Goal: Find specific page/section: Find specific page/section

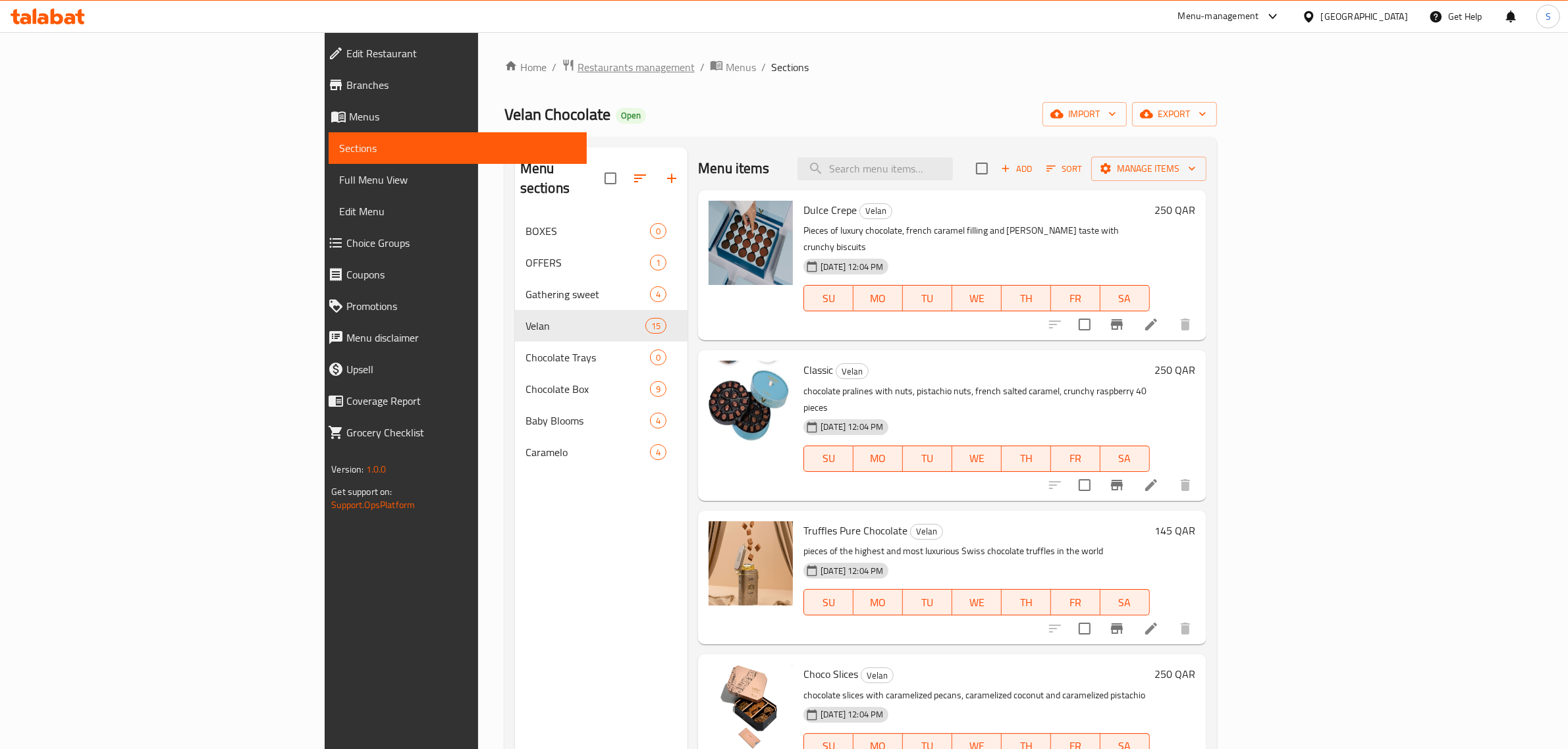
drag, startPoint x: 437, startPoint y: 56, endPoint x: 435, endPoint y: 62, distance: 6.3
click at [478, 56] on div "Home / Restaurants management / Menus / Sections Velan Chocolate Open import ex…" at bounding box center [861, 483] width 765 height 901
click at [578, 62] on span "Restaurants management" at bounding box center [636, 67] width 117 height 16
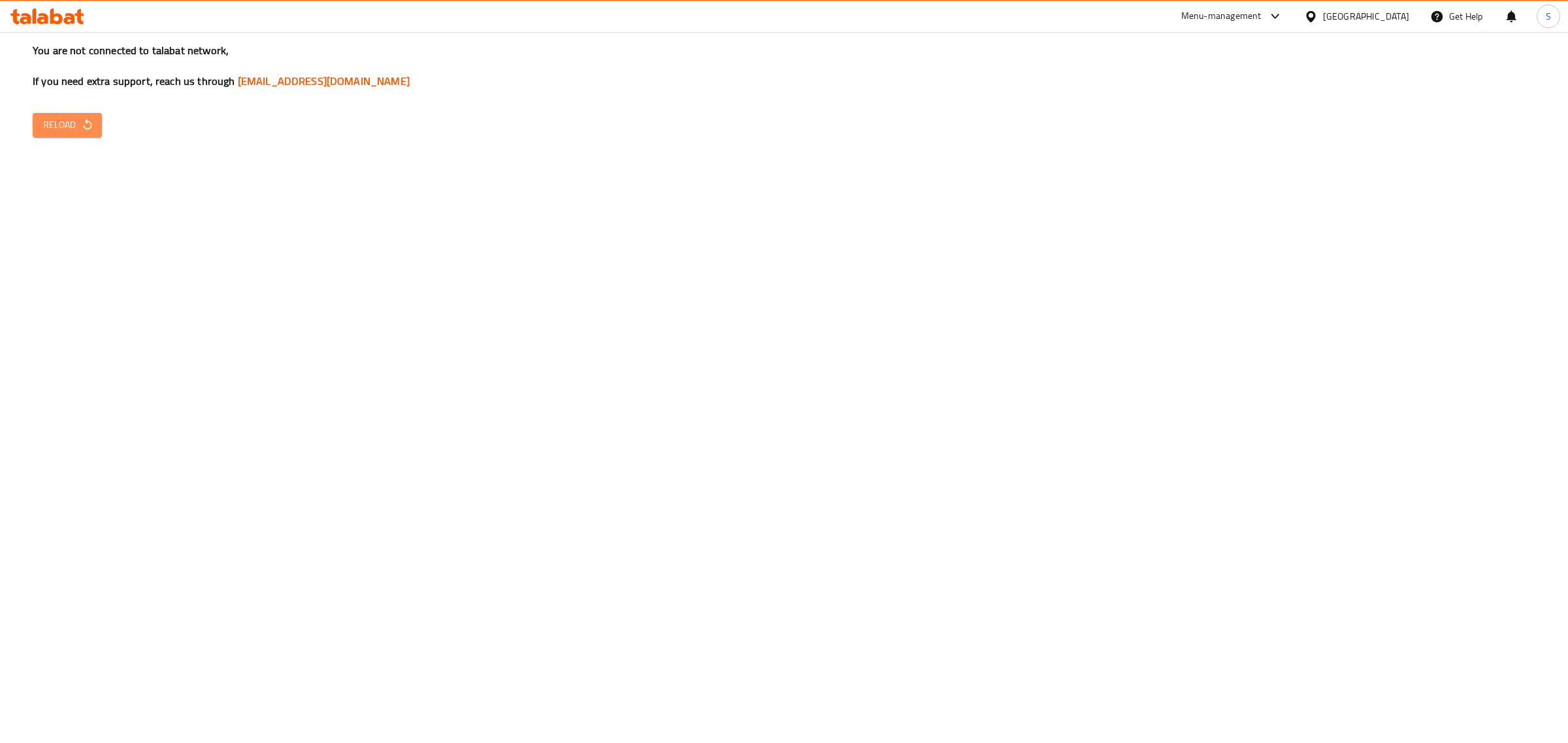
click at [92, 124] on icon "button" at bounding box center [87, 124] width 13 height 13
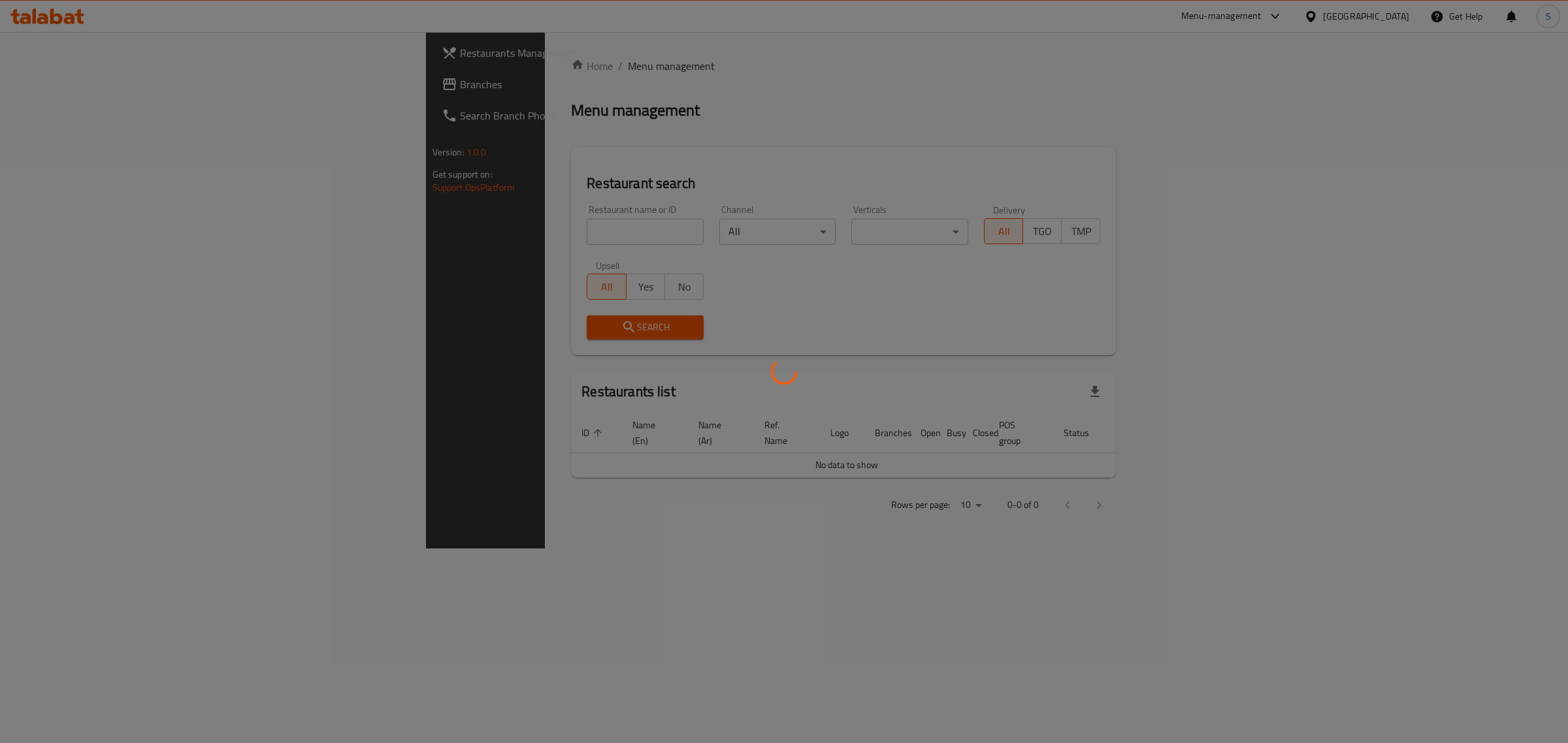
click at [378, 226] on div at bounding box center [784, 371] width 1568 height 743
click at [378, 227] on div at bounding box center [784, 371] width 1568 height 743
click at [377, 227] on div at bounding box center [784, 371] width 1568 height 743
click at [377, 229] on div at bounding box center [784, 371] width 1568 height 743
click at [485, 664] on div at bounding box center [784, 371] width 1568 height 743
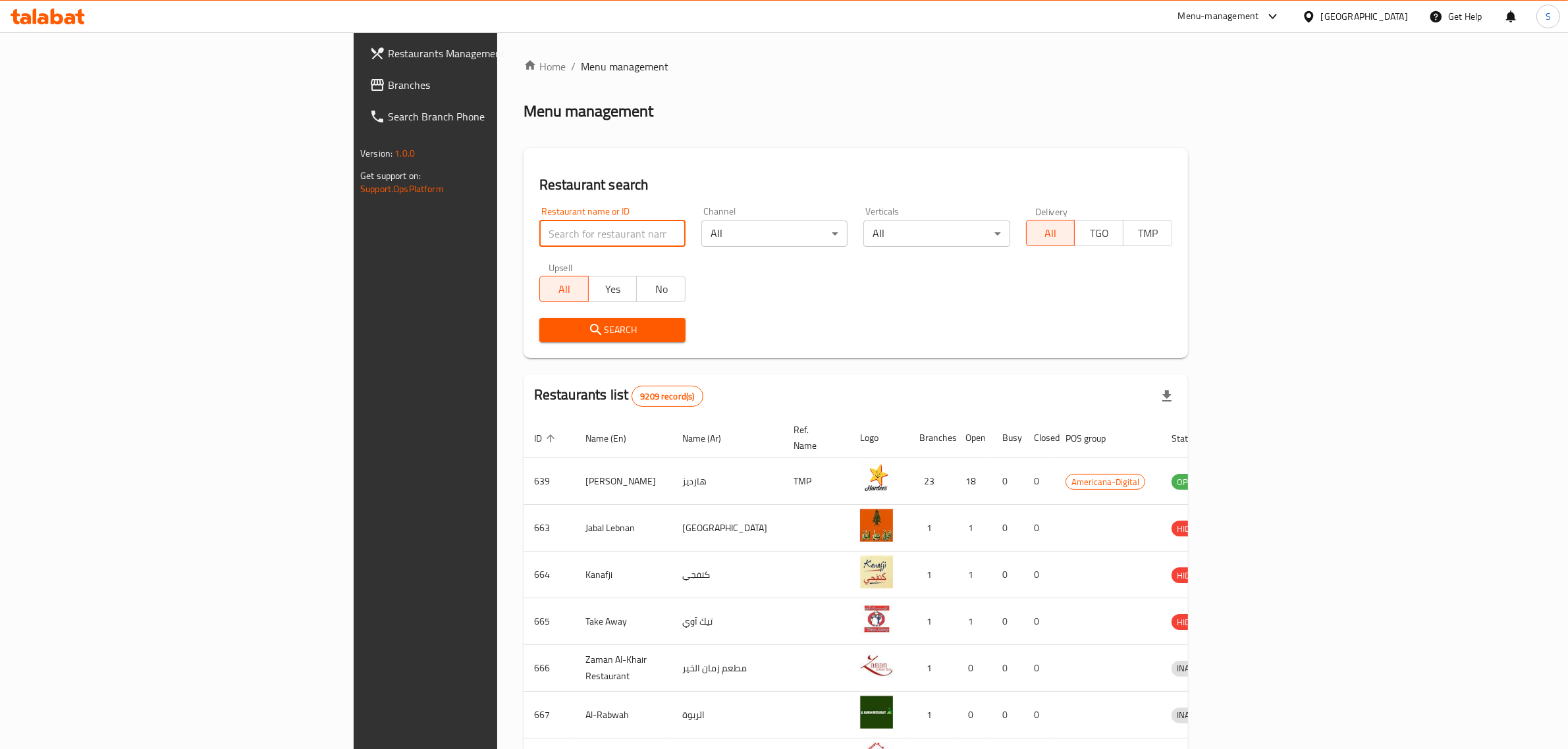
click at [539, 233] on input "search" at bounding box center [612, 233] width 146 height 26
click button "Search" at bounding box center [612, 330] width 146 height 24
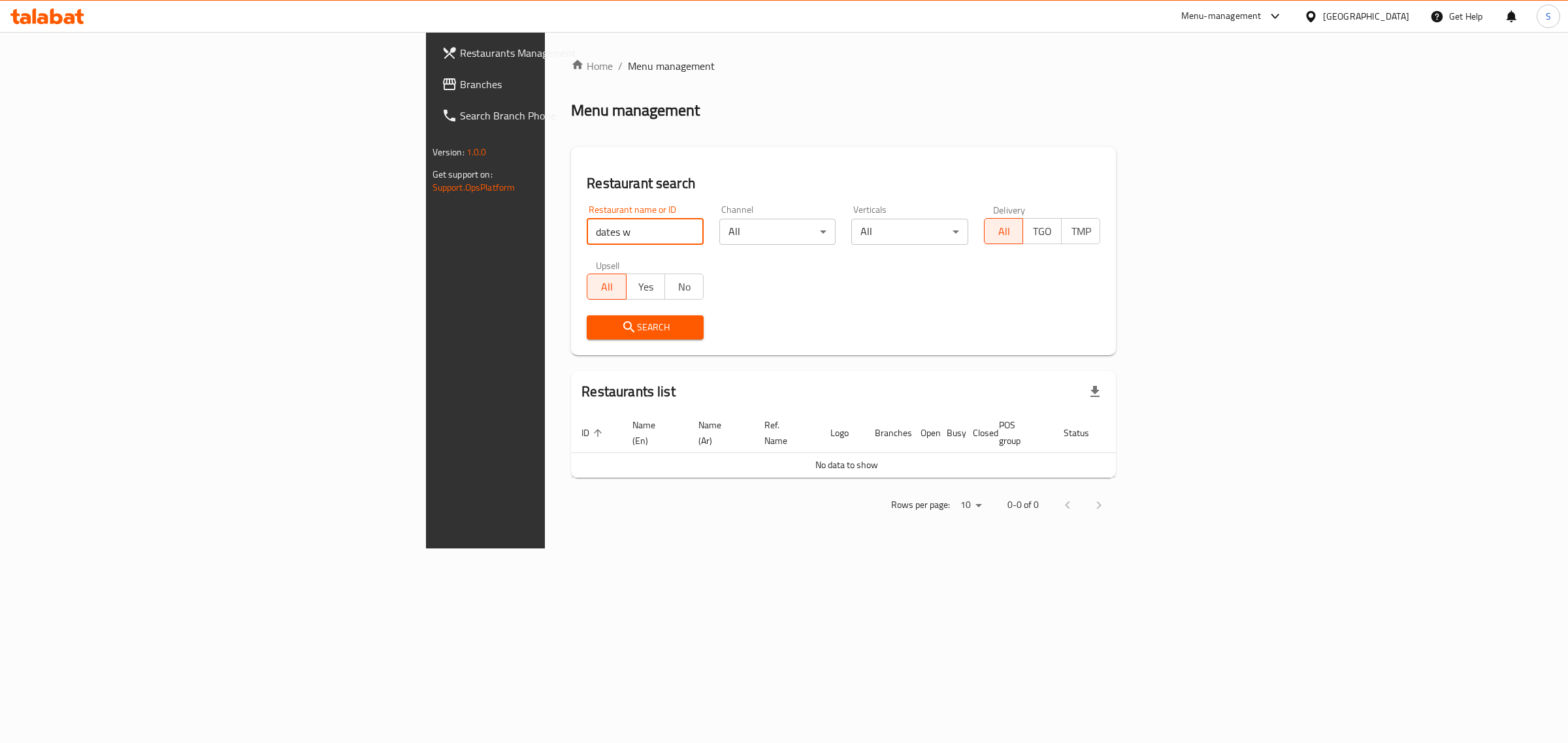
type input "dates w"
click button "Search" at bounding box center [645, 327] width 117 height 24
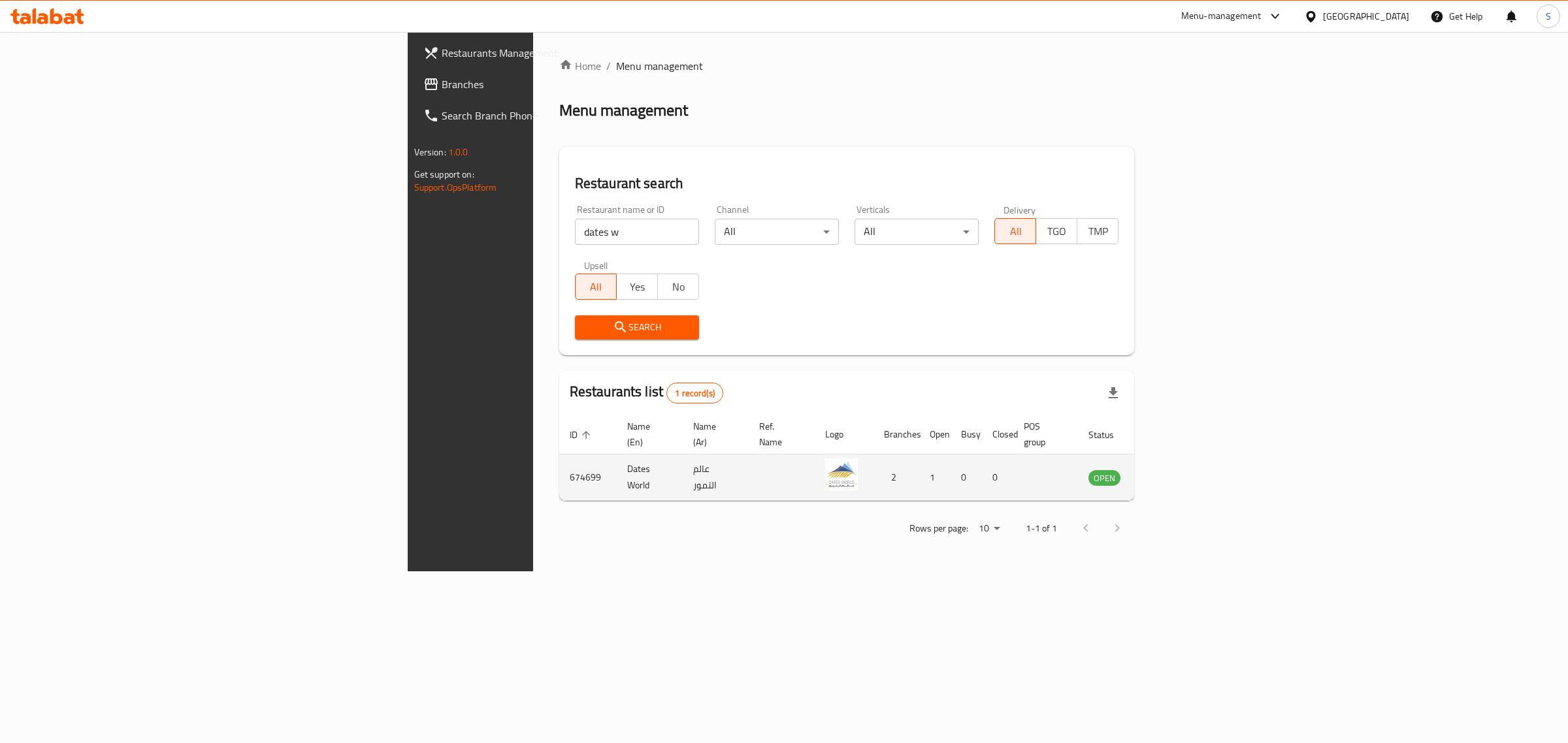
click at [1173, 470] on icon "enhanced table" at bounding box center [1165, 477] width 16 height 16
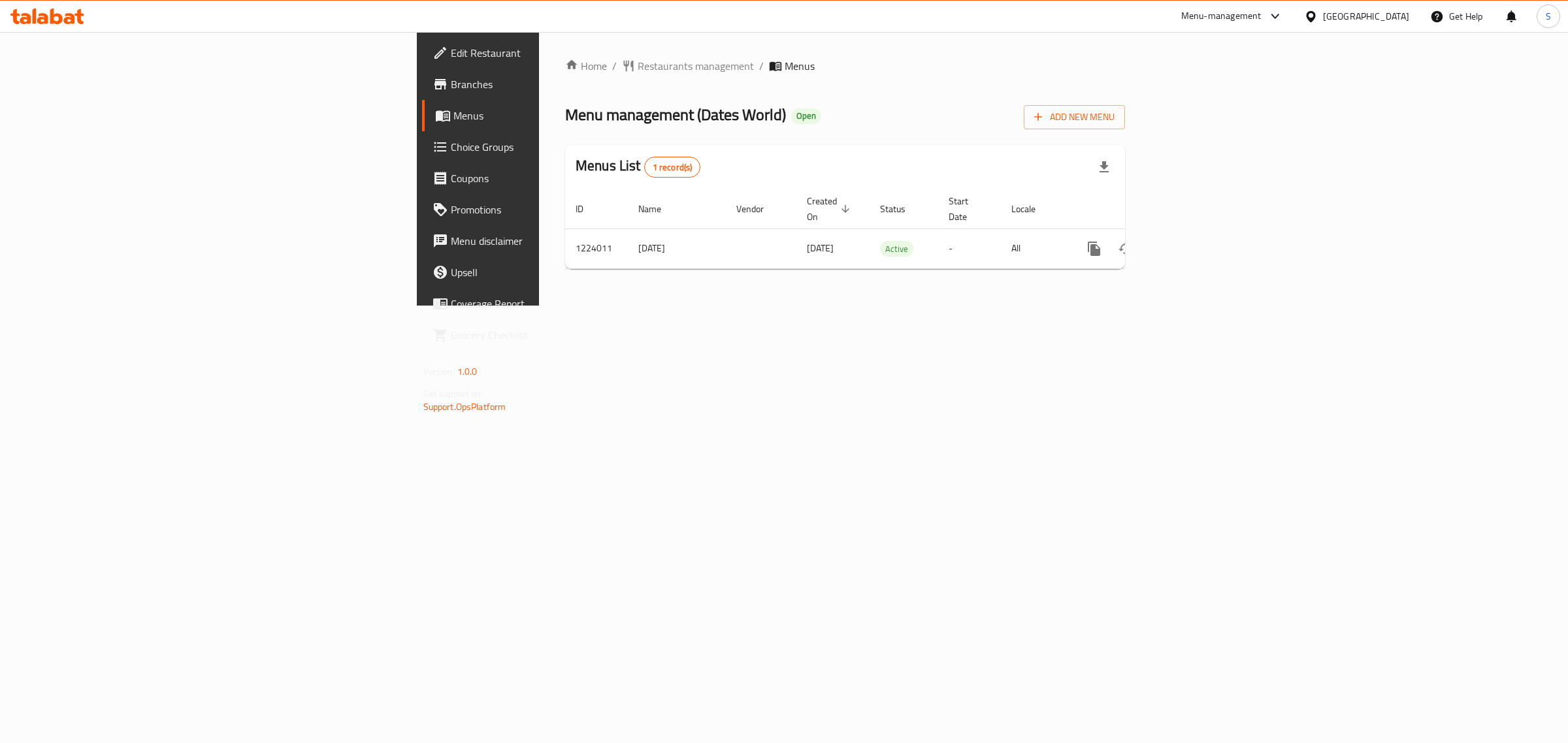
click at [450, 77] on span "Branches" at bounding box center [559, 84] width 217 height 16
